Goal: Information Seeking & Learning: Learn about a topic

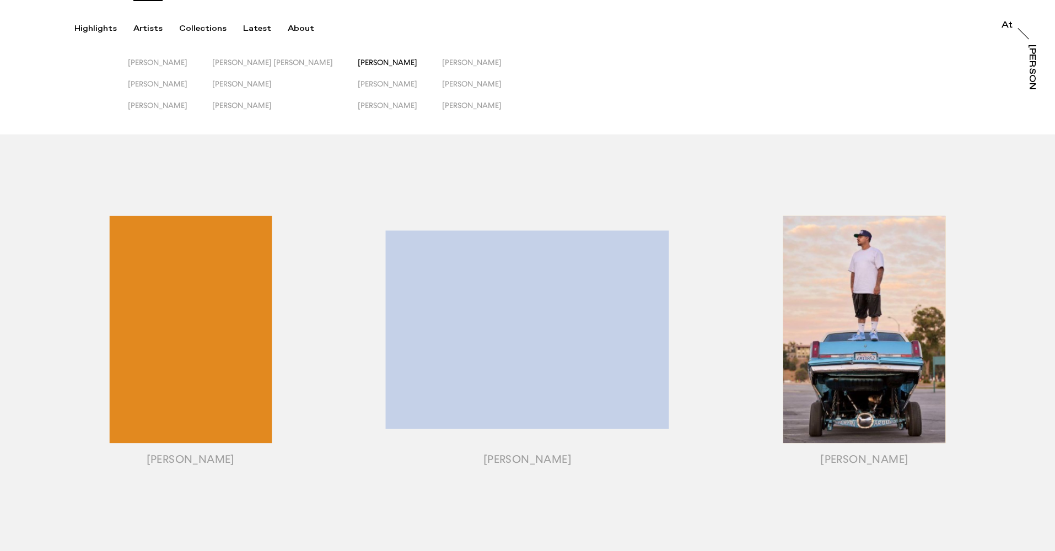
click at [358, 63] on span "[PERSON_NAME]" at bounding box center [388, 62] width 60 height 9
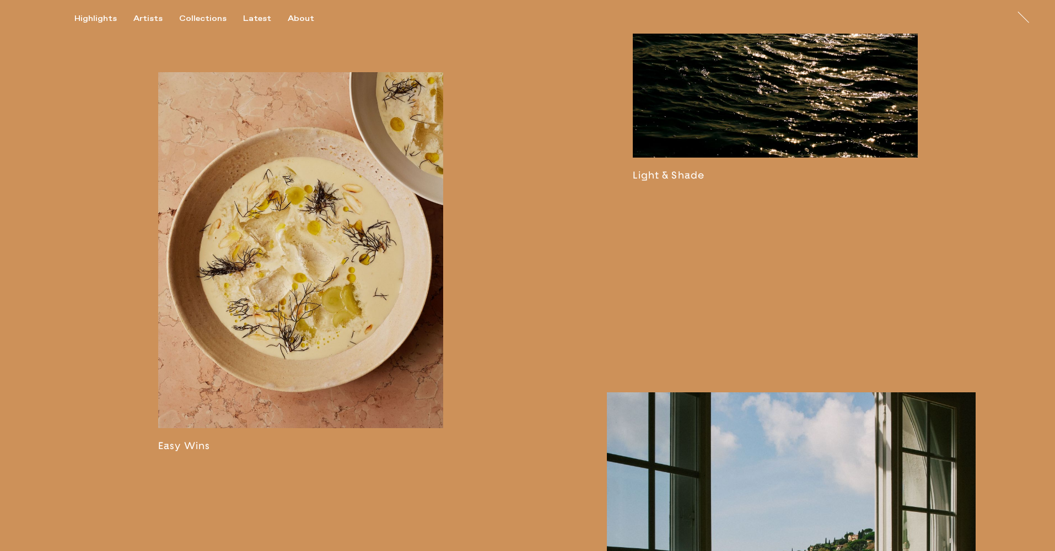
scroll to position [1199, 0]
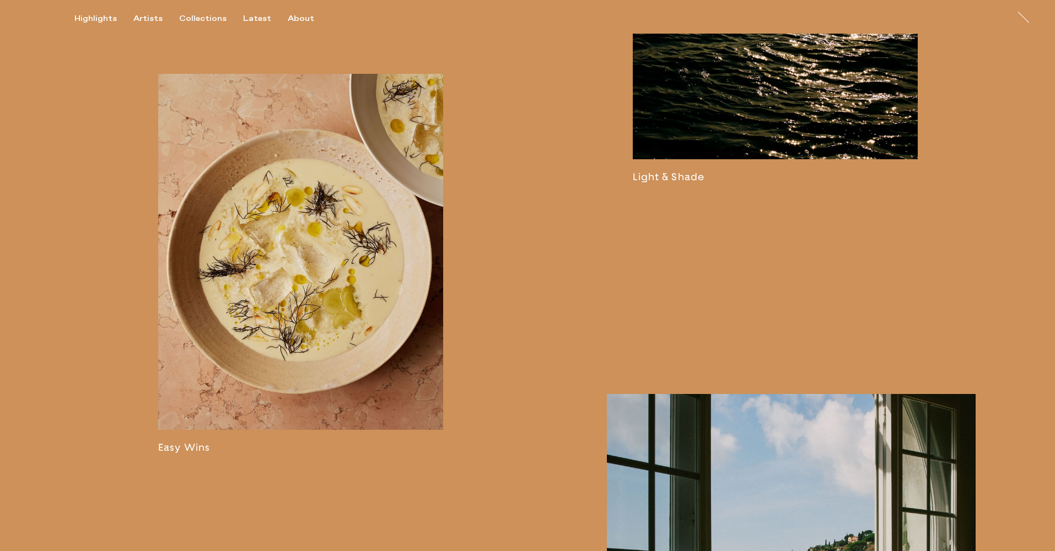
click at [364, 138] on link at bounding box center [300, 264] width 285 height 380
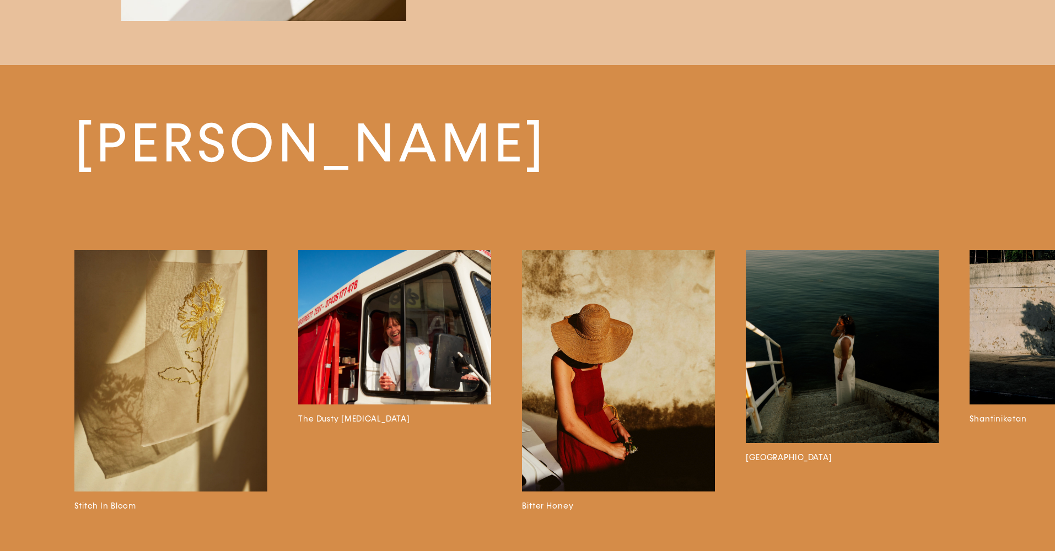
scroll to position [3526, 0]
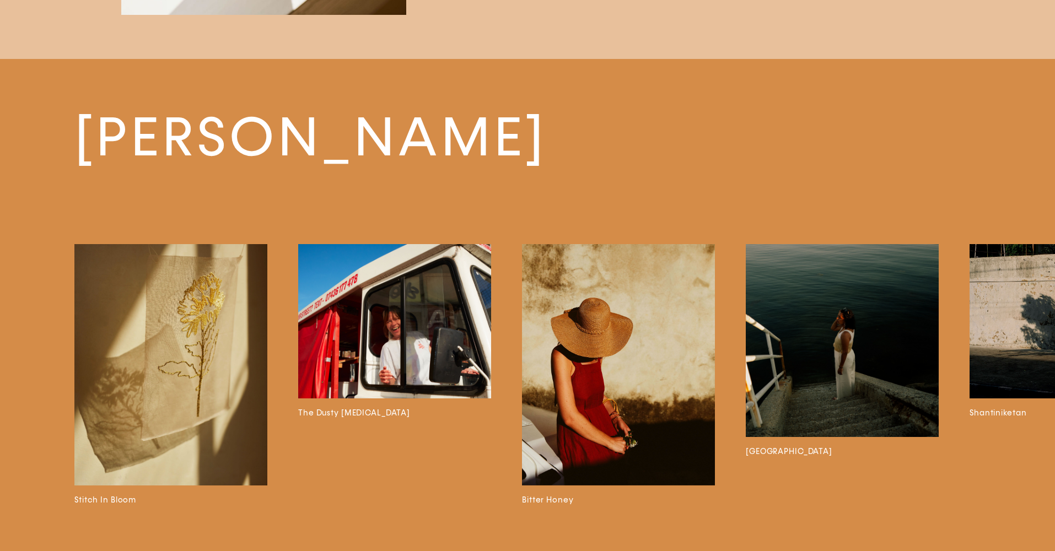
click at [458, 297] on img at bounding box center [394, 321] width 193 height 154
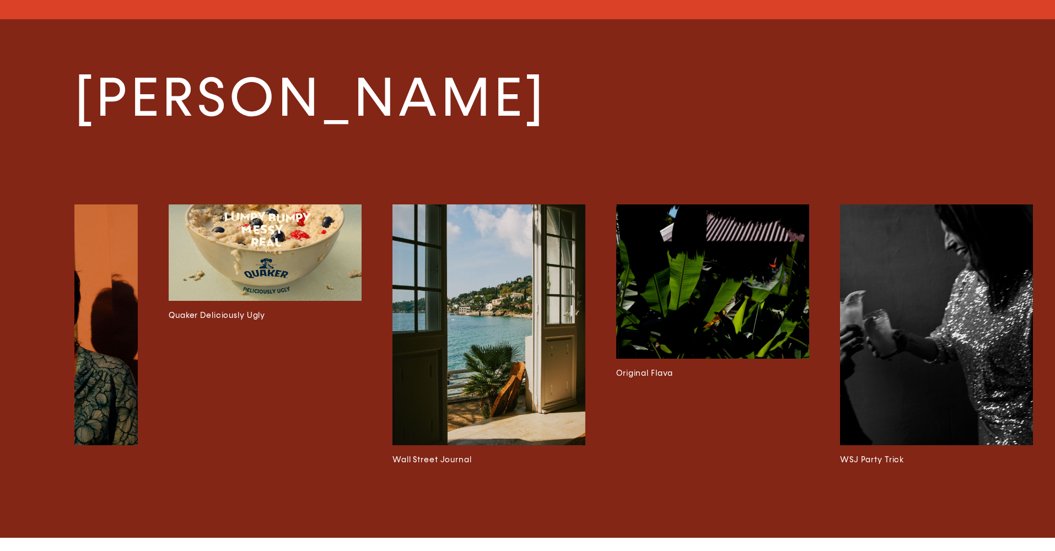
scroll to position [0, 1026]
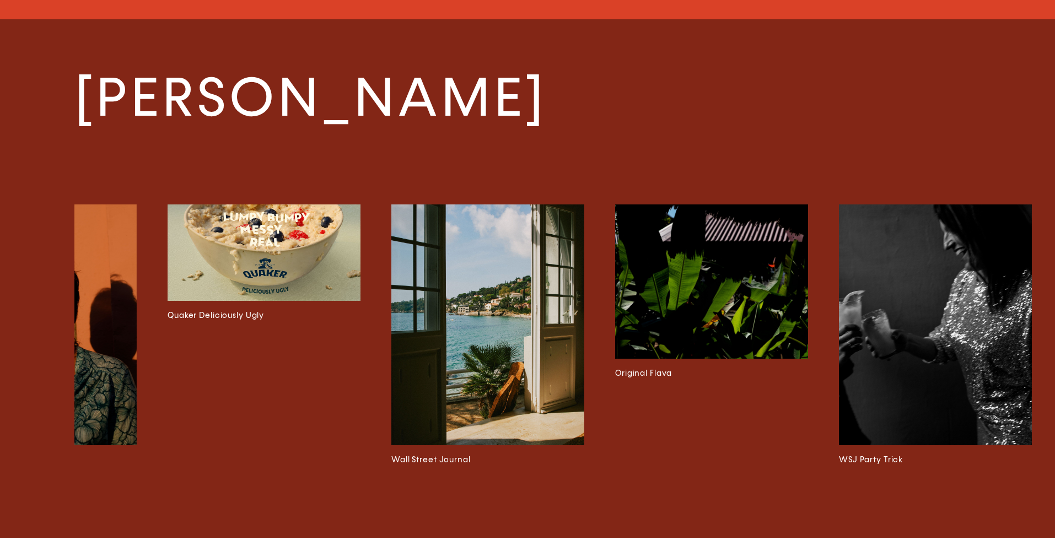
click at [326, 247] on img at bounding box center [264, 252] width 193 height 96
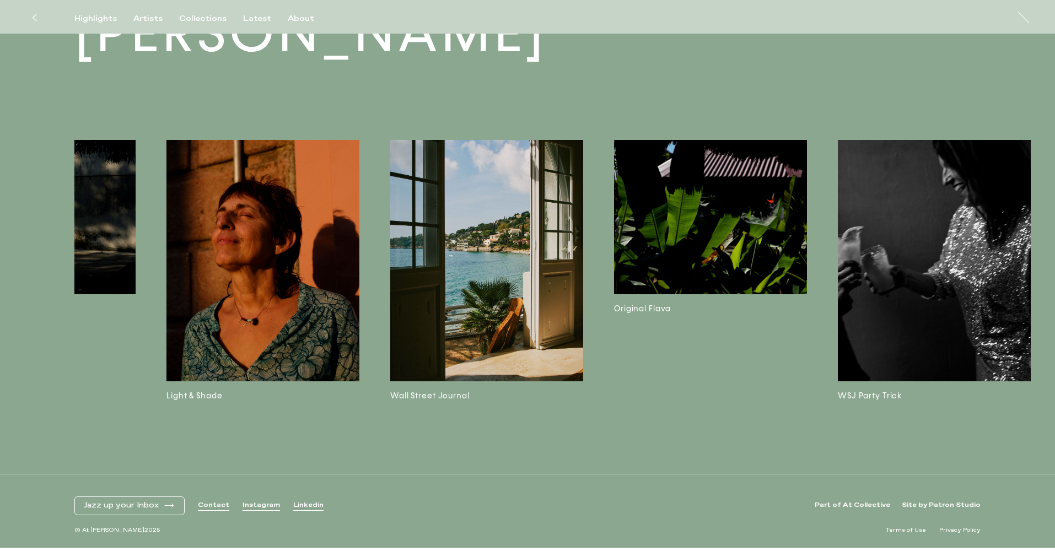
scroll to position [0, 1030]
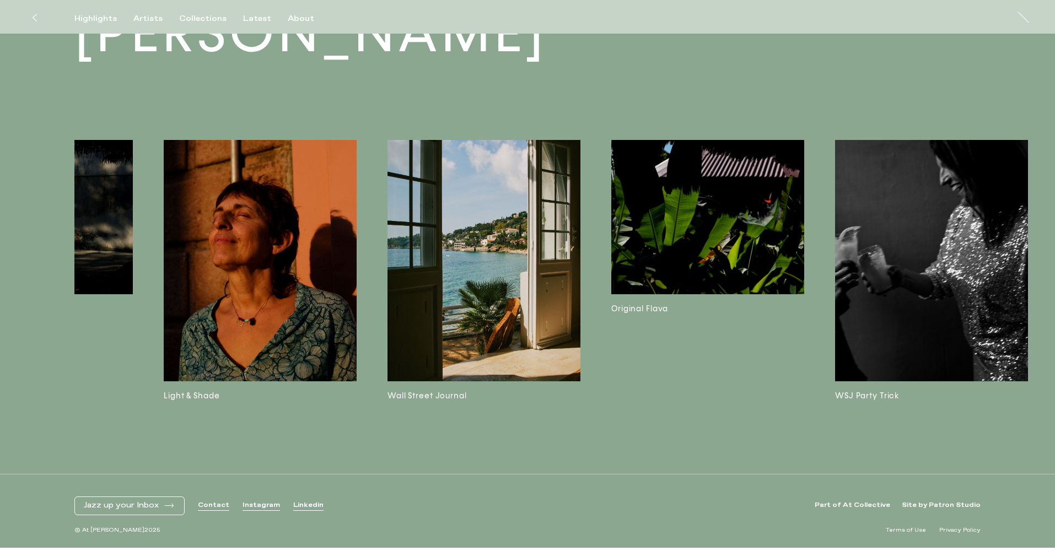
click at [654, 249] on img at bounding box center [707, 217] width 193 height 154
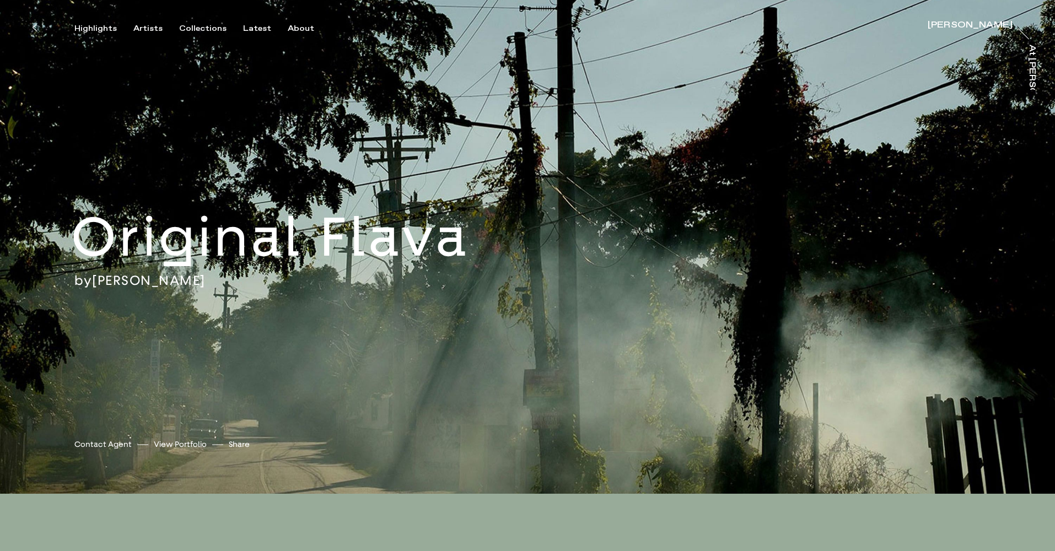
scroll to position [3, 0]
click at [149, 278] on link "[PERSON_NAME]" at bounding box center [149, 280] width 114 height 17
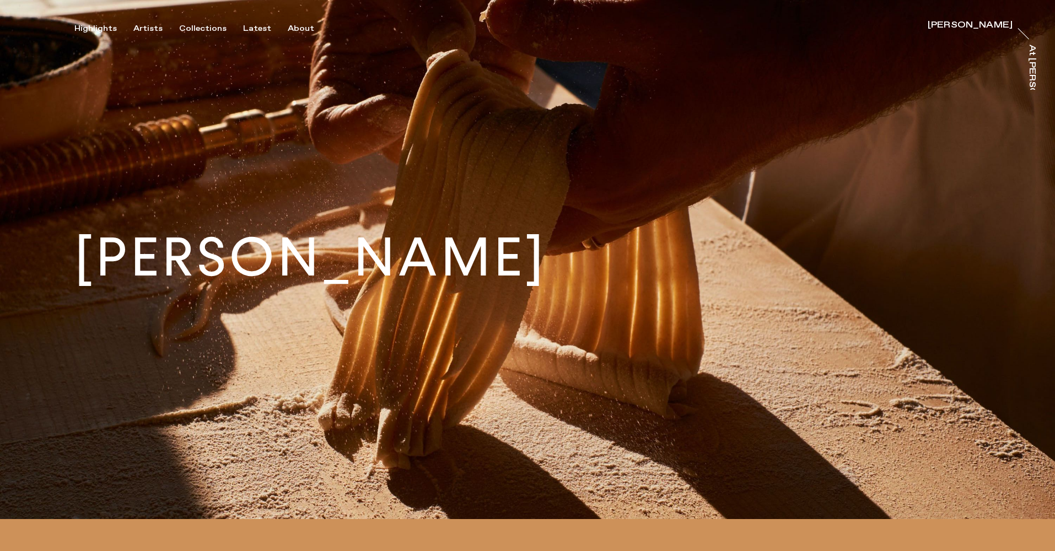
scroll to position [2, 0]
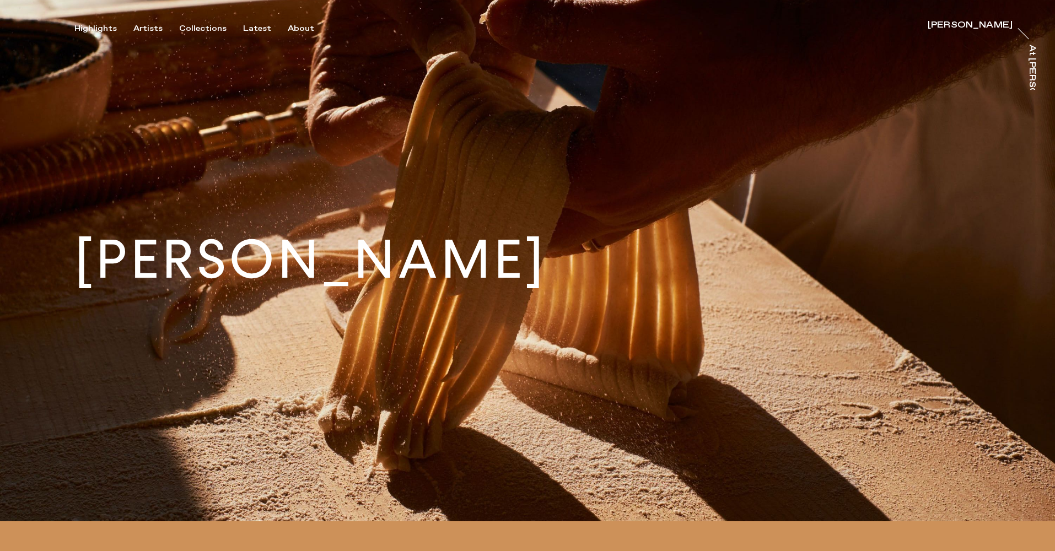
click at [999, 23] on div "[PERSON_NAME]" at bounding box center [970, 25] width 85 height 9
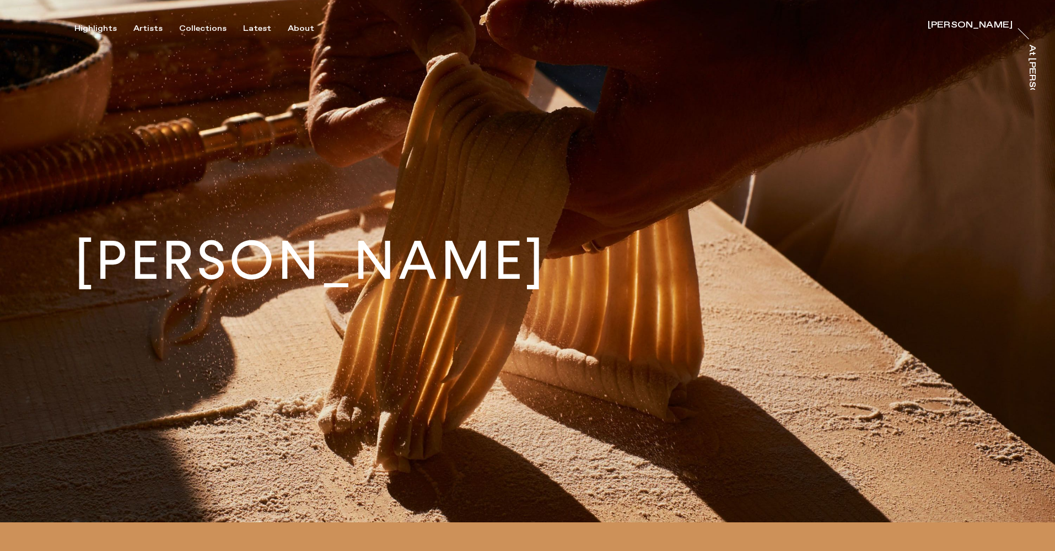
scroll to position [3, 0]
